Goal: Task Accomplishment & Management: Manage account settings

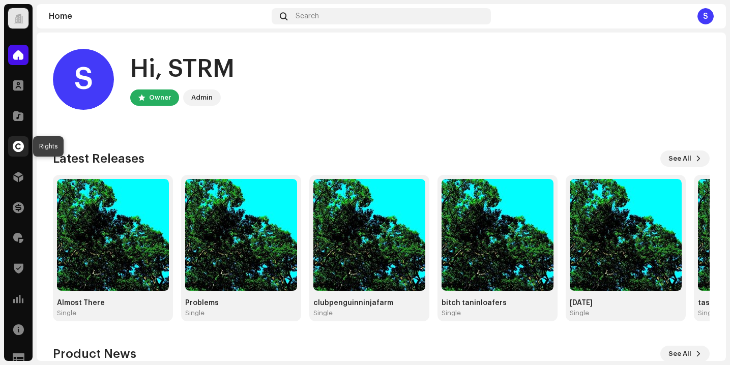
click at [19, 145] on span at bounding box center [18, 146] width 11 height 8
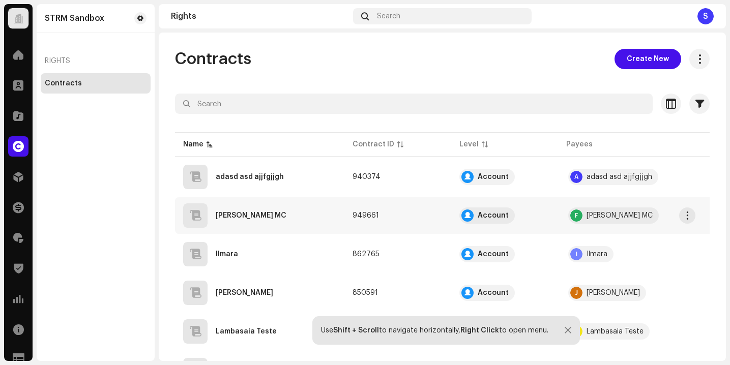
click at [381, 211] on td "949661" at bounding box center [397, 215] width 107 height 37
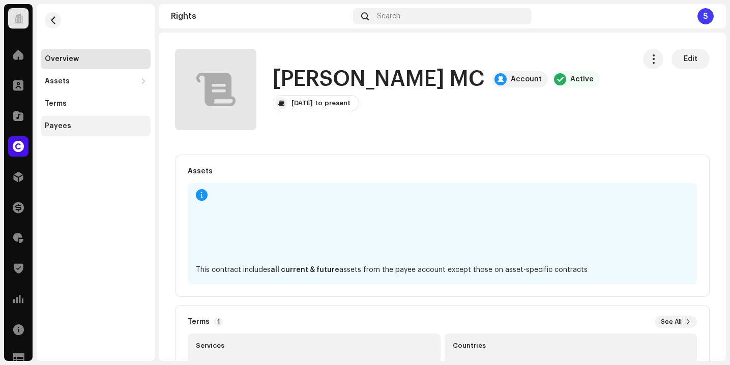
click at [93, 121] on div "Payees" at bounding box center [96, 126] width 110 height 20
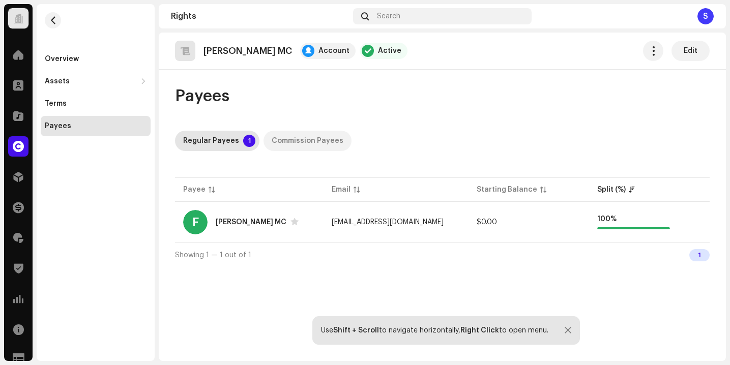
click at [295, 137] on div "Commission Payees" at bounding box center [308, 141] width 72 height 20
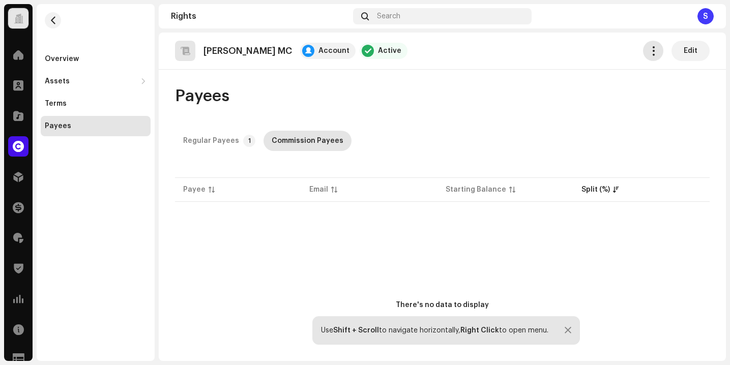
click at [649, 52] on span "button" at bounding box center [654, 51] width 10 height 8
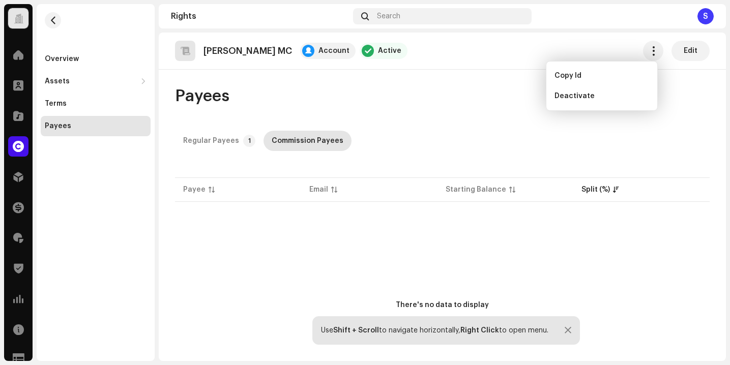
click at [620, 163] on div "Payees Regular Payees 1 Commission Payees Payee Email Starting Balance Split (%…" at bounding box center [442, 247] width 567 height 322
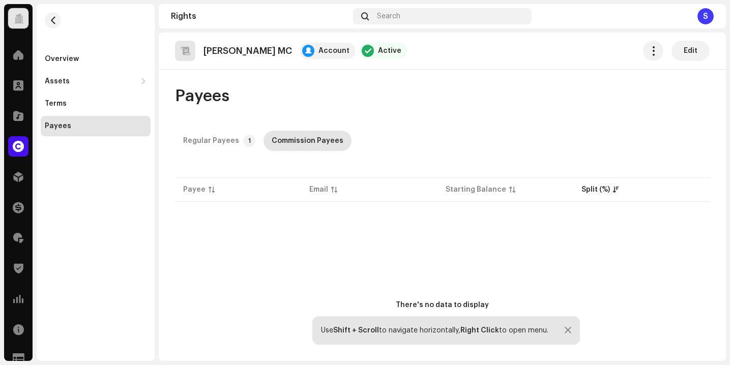
click at [689, 38] on div "[PERSON_NAME] MC Account Active Edit" at bounding box center [442, 51] width 567 height 37
click at [688, 54] on span "Edit" at bounding box center [691, 51] width 14 height 20
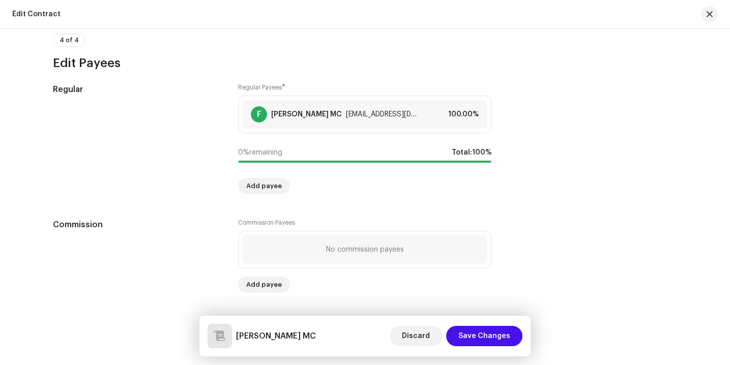
scroll to position [838, 0]
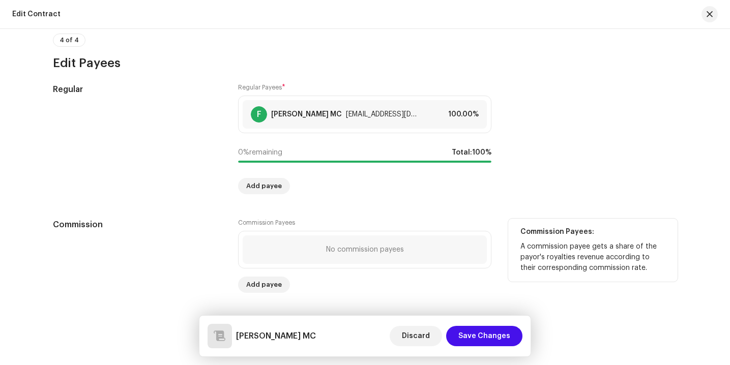
click at [358, 249] on div "No commission payees" at bounding box center [365, 250] width 78 height 8
click at [260, 290] on span "Add payee" at bounding box center [264, 285] width 36 height 20
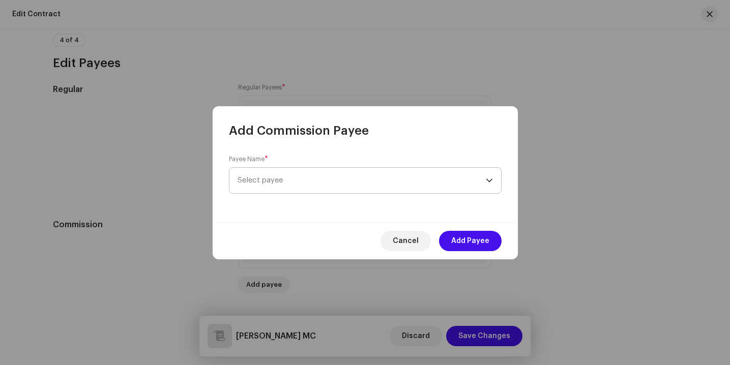
click at [339, 183] on span "Select payee" at bounding box center [362, 180] width 248 height 25
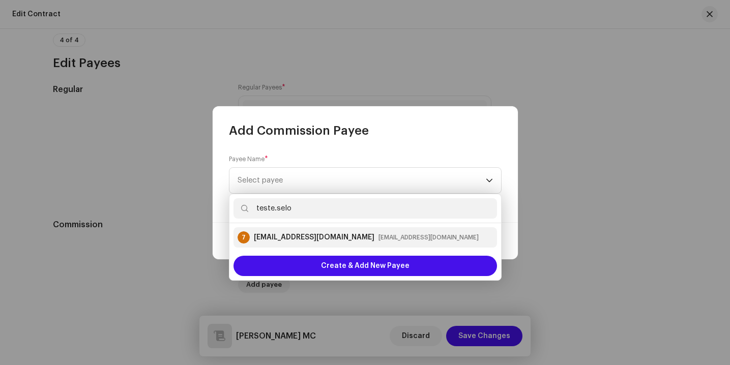
type input "teste.selo"
click at [370, 240] on div "[EMAIL_ADDRESS][DOMAIN_NAME]" at bounding box center [314, 237] width 121 height 10
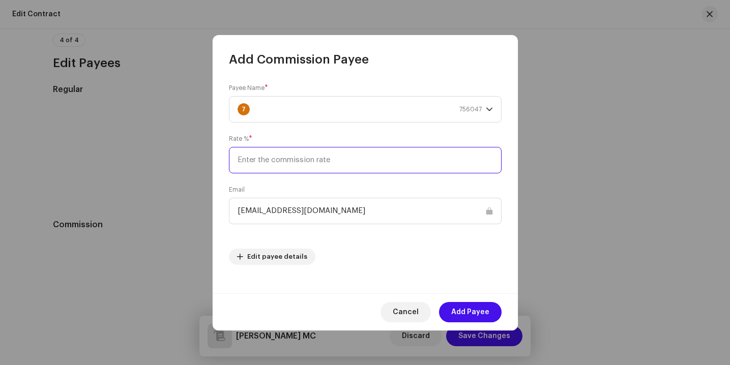
click at [404, 166] on input at bounding box center [365, 160] width 273 height 26
type input "10"
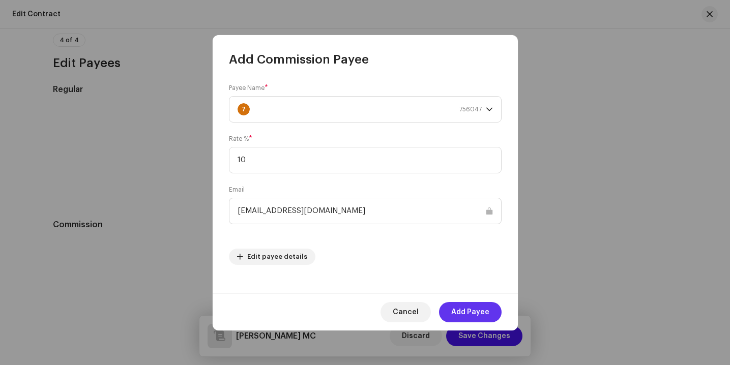
click at [481, 310] on span "Add Payee" at bounding box center [470, 312] width 38 height 20
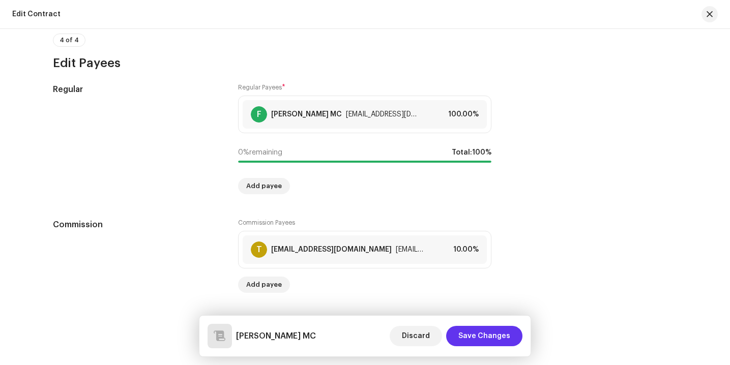
click at [481, 333] on span "Save Changes" at bounding box center [484, 336] width 52 height 20
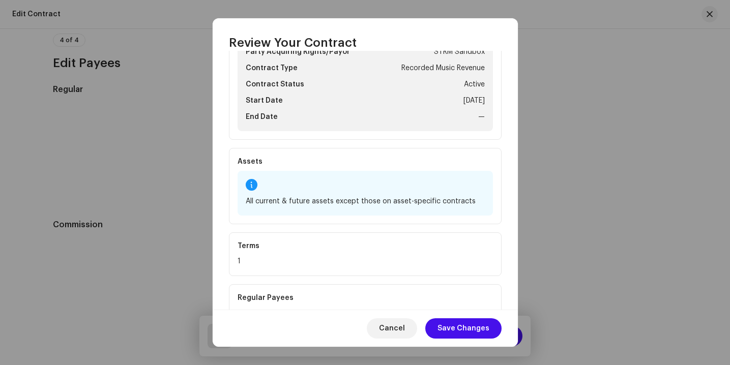
scroll to position [216, 0]
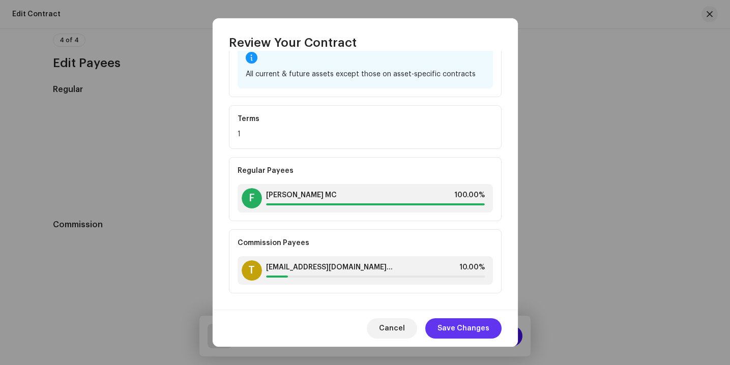
click at [462, 325] on span "Save Changes" at bounding box center [464, 328] width 52 height 20
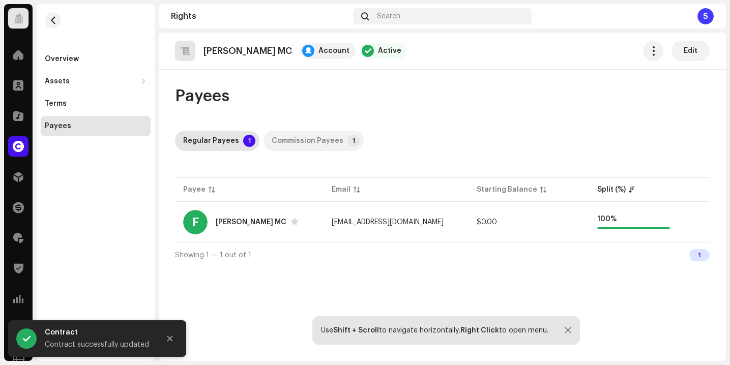
click at [311, 136] on div "Commission Payees" at bounding box center [308, 141] width 72 height 20
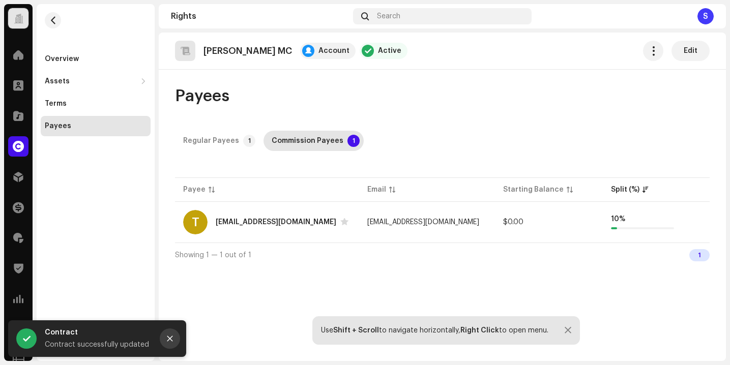
click at [169, 336] on icon "Close" at bounding box center [169, 338] width 7 height 7
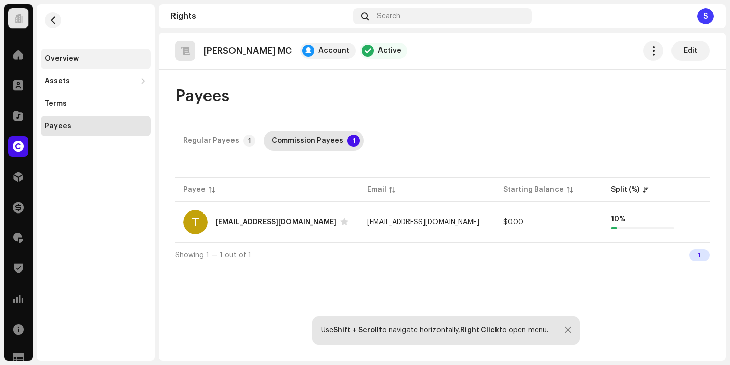
click at [102, 53] on div "Overview" at bounding box center [96, 59] width 110 height 20
